Goal: Task Accomplishment & Management: Find specific page/section

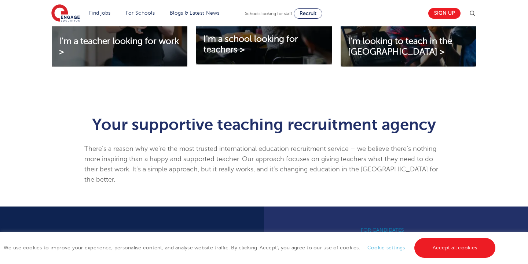
scroll to position [339, 0]
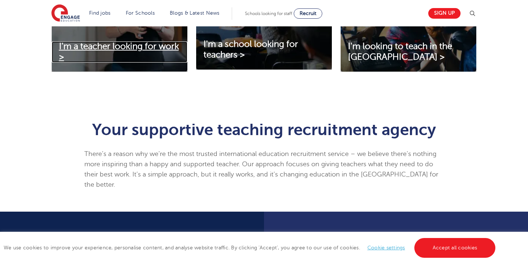
click at [142, 48] on span "I'm a teacher looking for work >" at bounding box center [119, 51] width 120 height 21
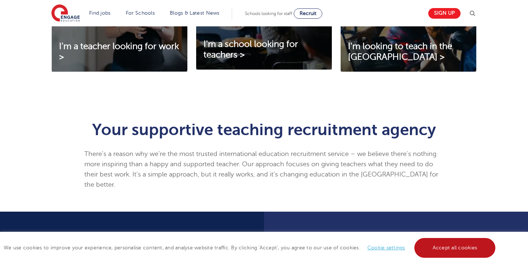
click at [443, 255] on link "Accept all cookies" at bounding box center [454, 248] width 81 height 20
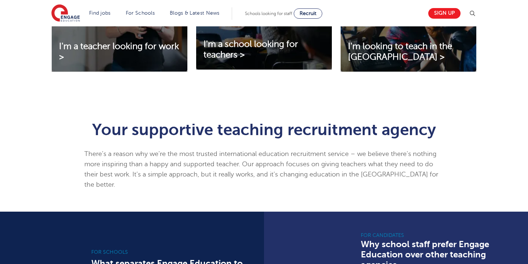
scroll to position [289, 0]
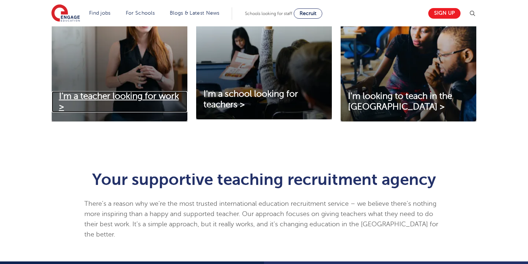
click at [79, 96] on span "I'm a teacher looking for work >" at bounding box center [119, 101] width 120 height 21
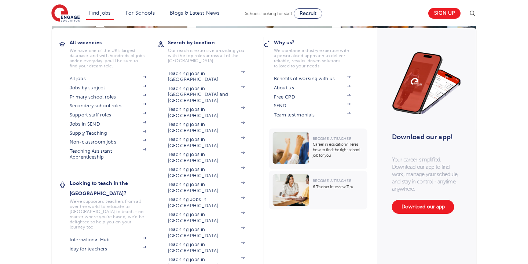
scroll to position [280, 0]
click at [198, 227] on link "Teaching jobs in [GEOGRAPHIC_DATA]" at bounding box center [206, 233] width 77 height 12
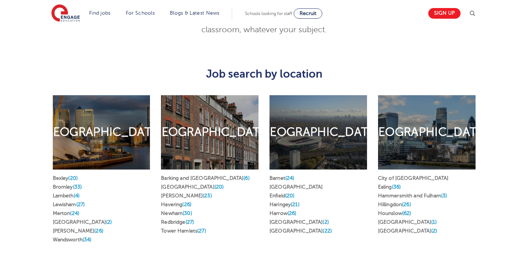
scroll to position [347, 0]
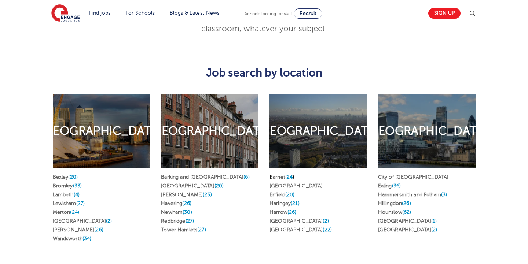
click at [282, 175] on link "Barnet (24)" at bounding box center [282, 178] width 25 height 6
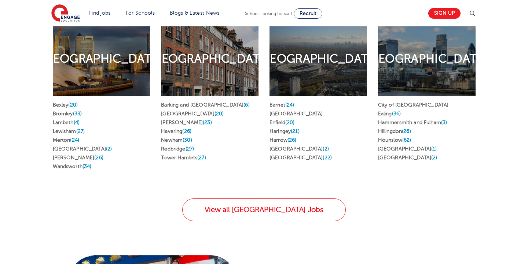
scroll to position [423, 0]
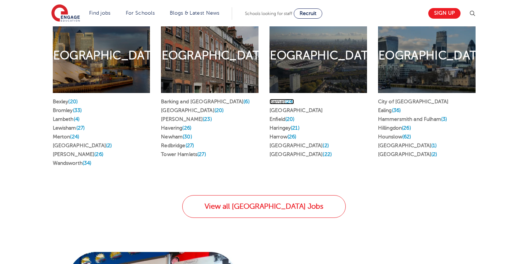
click at [276, 99] on link "Barnet (24)" at bounding box center [282, 102] width 25 height 6
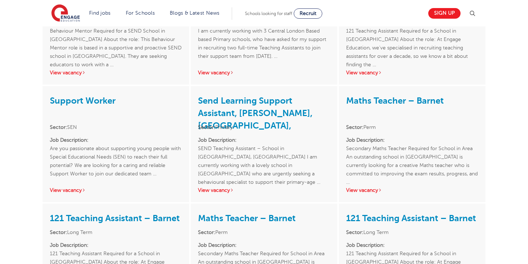
scroll to position [903, 0]
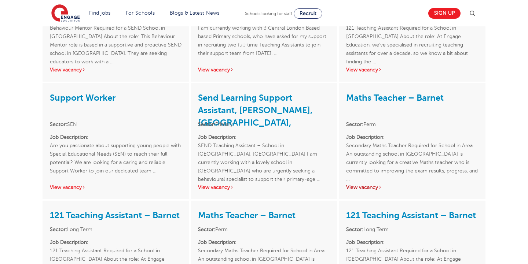
click at [373, 185] on link "View vacancy" at bounding box center [364, 188] width 36 height 6
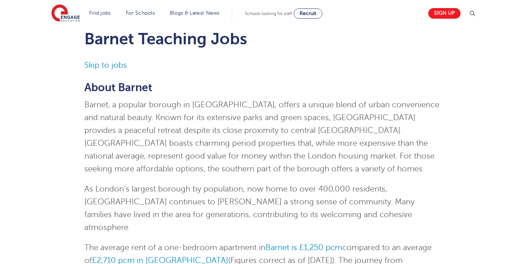
scroll to position [13, 0]
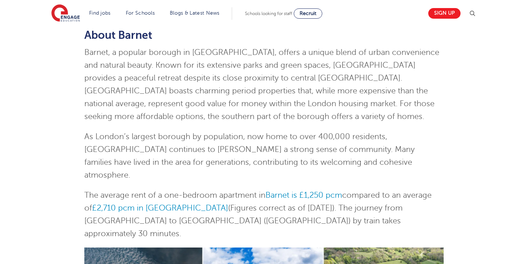
scroll to position [19, 0]
